Goal: Information Seeking & Learning: Learn about a topic

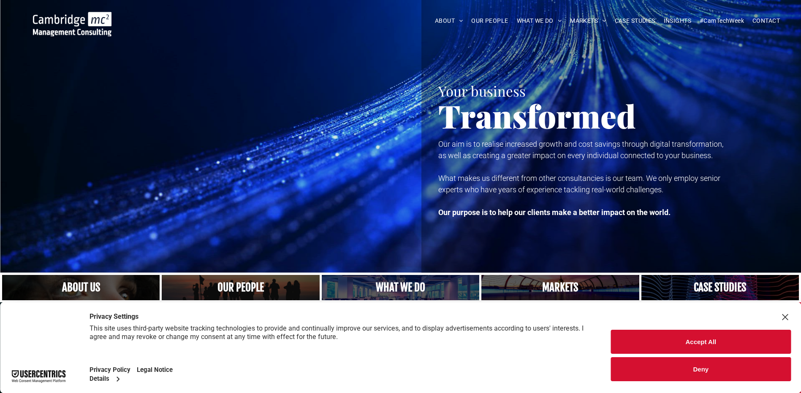
click at [703, 336] on button "Accept All" at bounding box center [701, 342] width 180 height 24
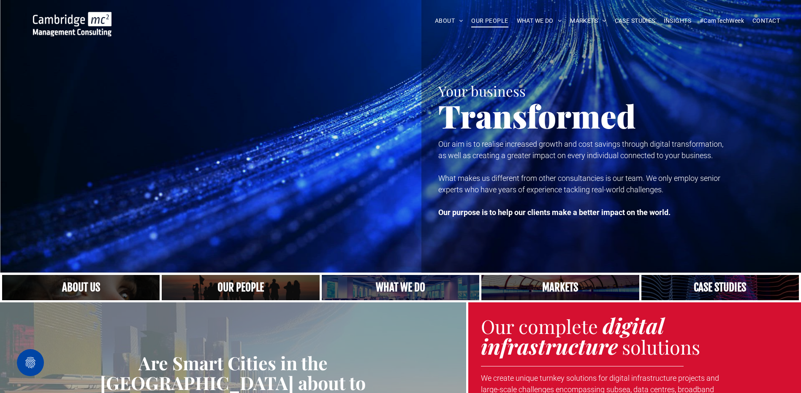
click at [485, 19] on span "OUR PEOPLE" at bounding box center [489, 20] width 37 height 13
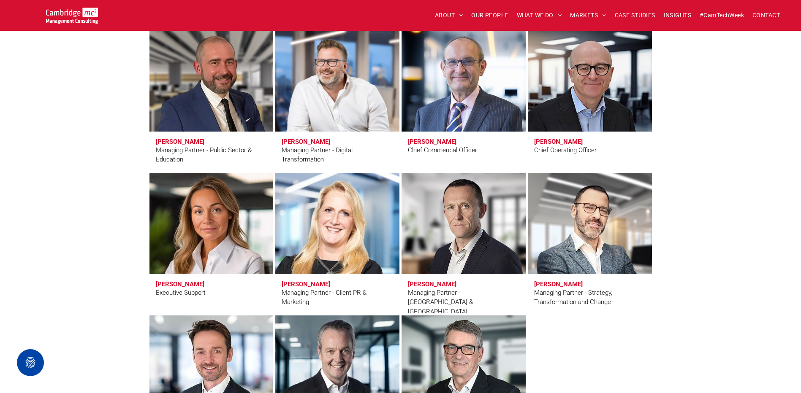
scroll to position [621, 0]
